Goal: Information Seeking & Learning: Learn about a topic

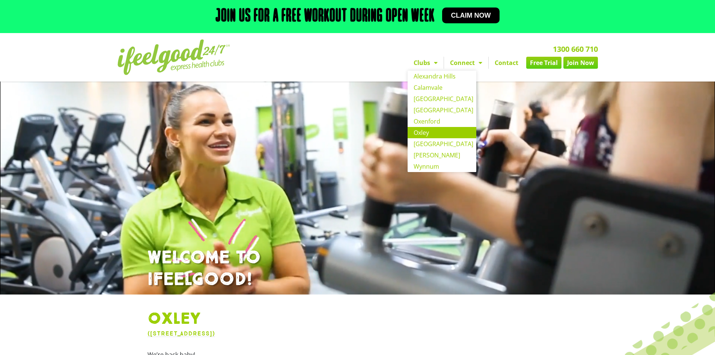
click at [428, 132] on link "Oxley" at bounding box center [442, 132] width 69 height 11
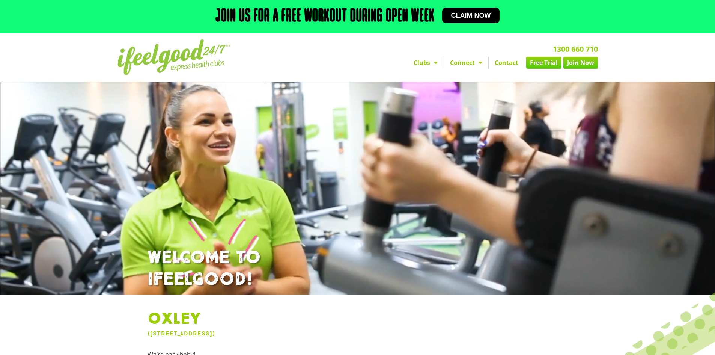
click at [508, 64] on link "Contact" at bounding box center [507, 63] width 36 height 12
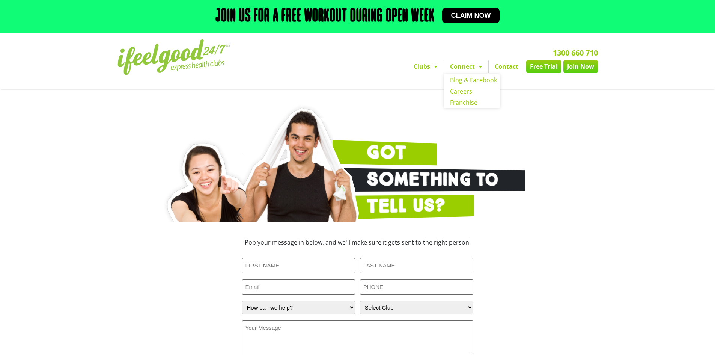
click at [466, 64] on link "Connect" at bounding box center [466, 66] width 44 height 12
click at [480, 66] on span "Menu" at bounding box center [479, 67] width 8 height 14
click at [472, 104] on link "Franchise" at bounding box center [472, 102] width 56 height 11
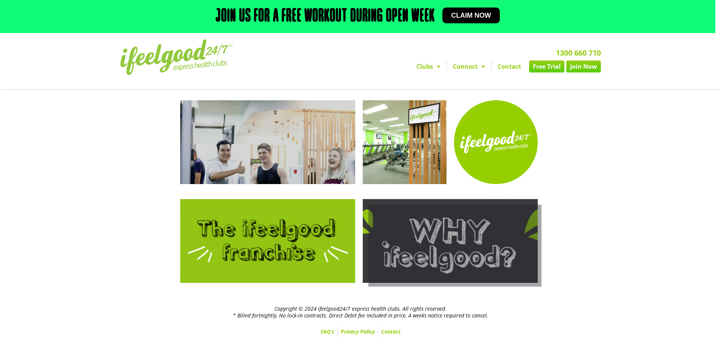
click at [469, 235] on link at bounding box center [450, 241] width 175 height 84
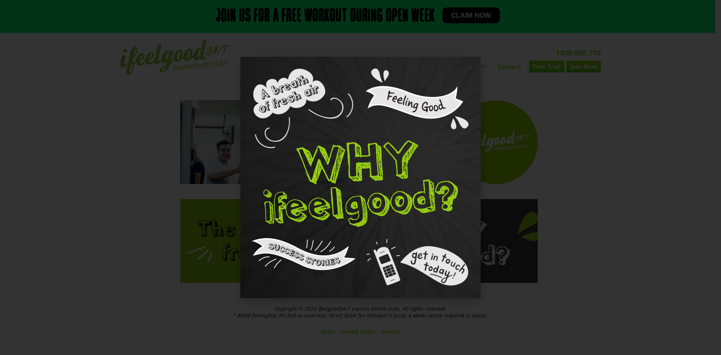
click at [518, 96] on div at bounding box center [360, 177] width 721 height 355
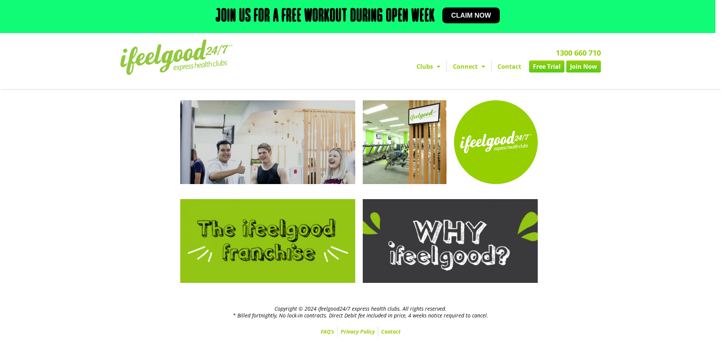
click at [581, 65] on link "Join Now" at bounding box center [583, 66] width 35 height 12
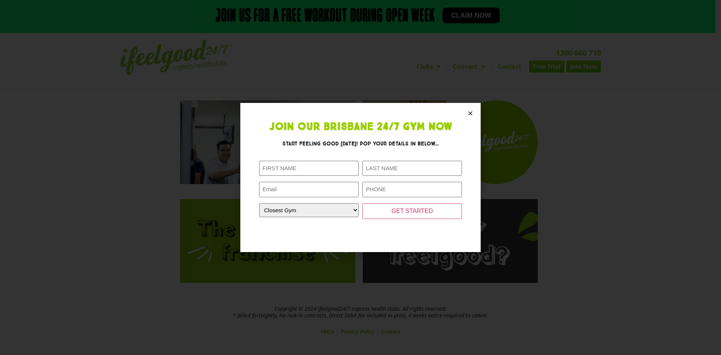
click at [473, 113] on icon "Close" at bounding box center [470, 113] width 6 height 6
